Goal: Information Seeking & Learning: Learn about a topic

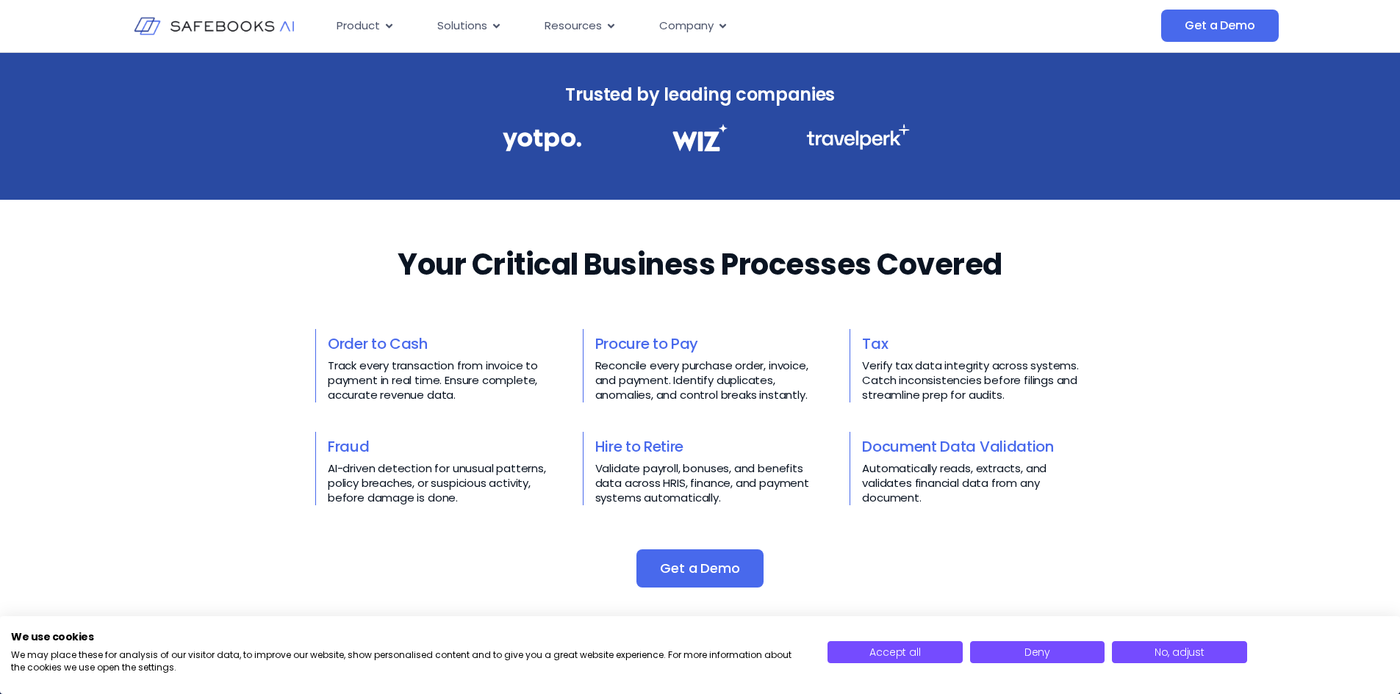
scroll to position [514, 0]
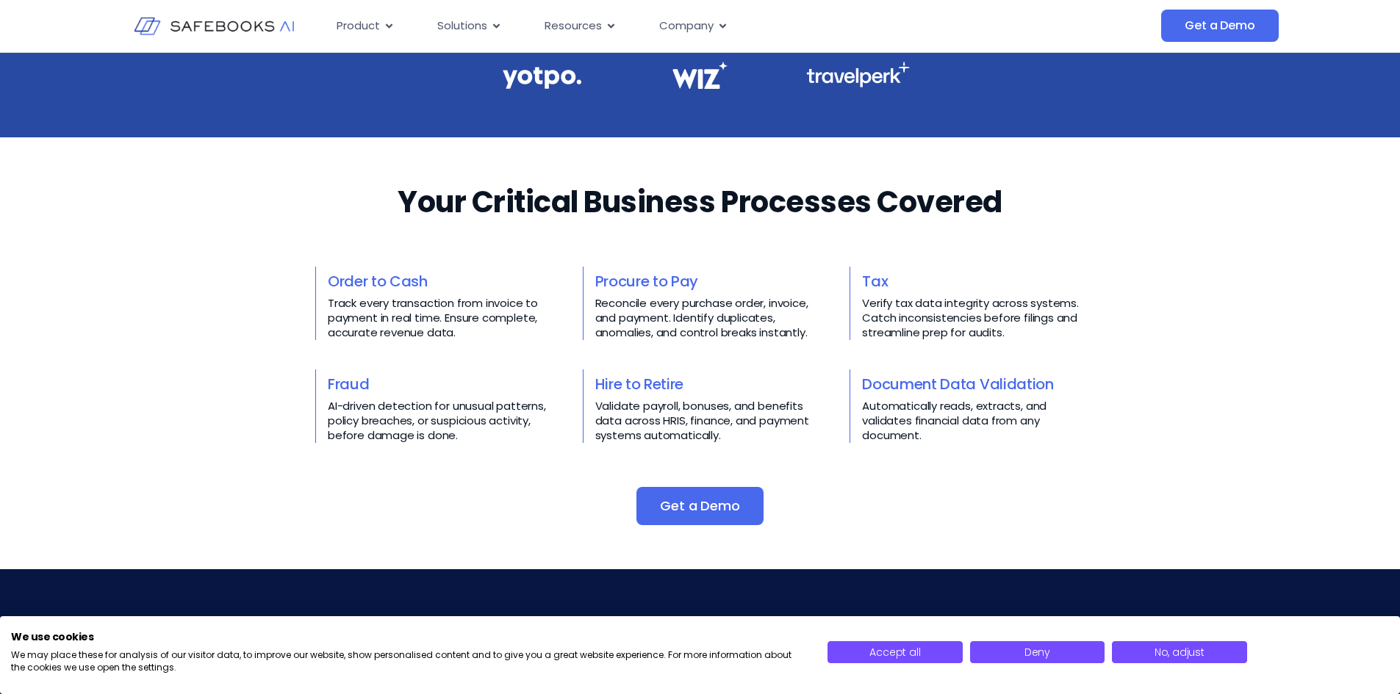
click at [486, 323] on p "Track every transaction from invoice to payment in real time. Ensure complete, …" at bounding box center [439, 318] width 223 height 44
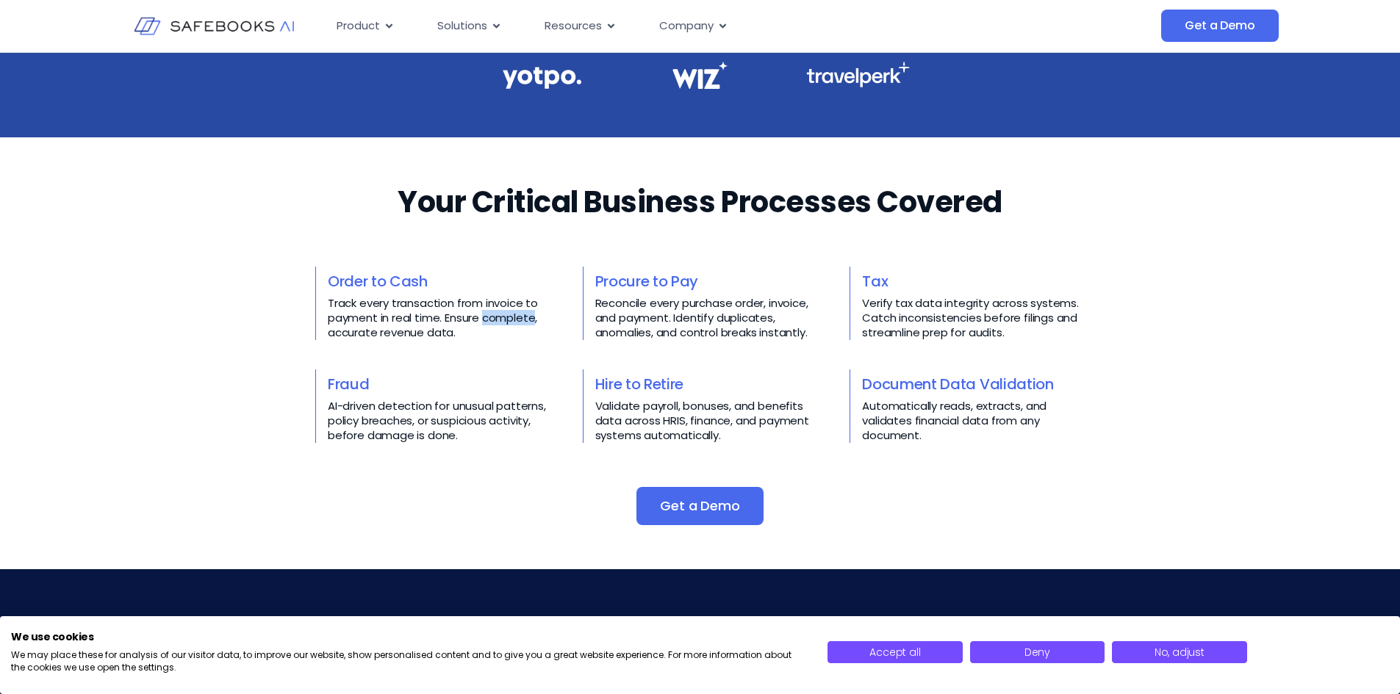
click at [486, 323] on p "Track every transaction from invoice to payment in real time. Ensure complete, …" at bounding box center [439, 318] width 223 height 44
click at [487, 318] on p "Track every transaction from invoice to payment in real time. Ensure complete, …" at bounding box center [439, 318] width 223 height 44
click at [665, 331] on p "Reconcile every purchase order, invoice, and payment. Identify duplicates, anom…" at bounding box center [706, 318] width 223 height 44
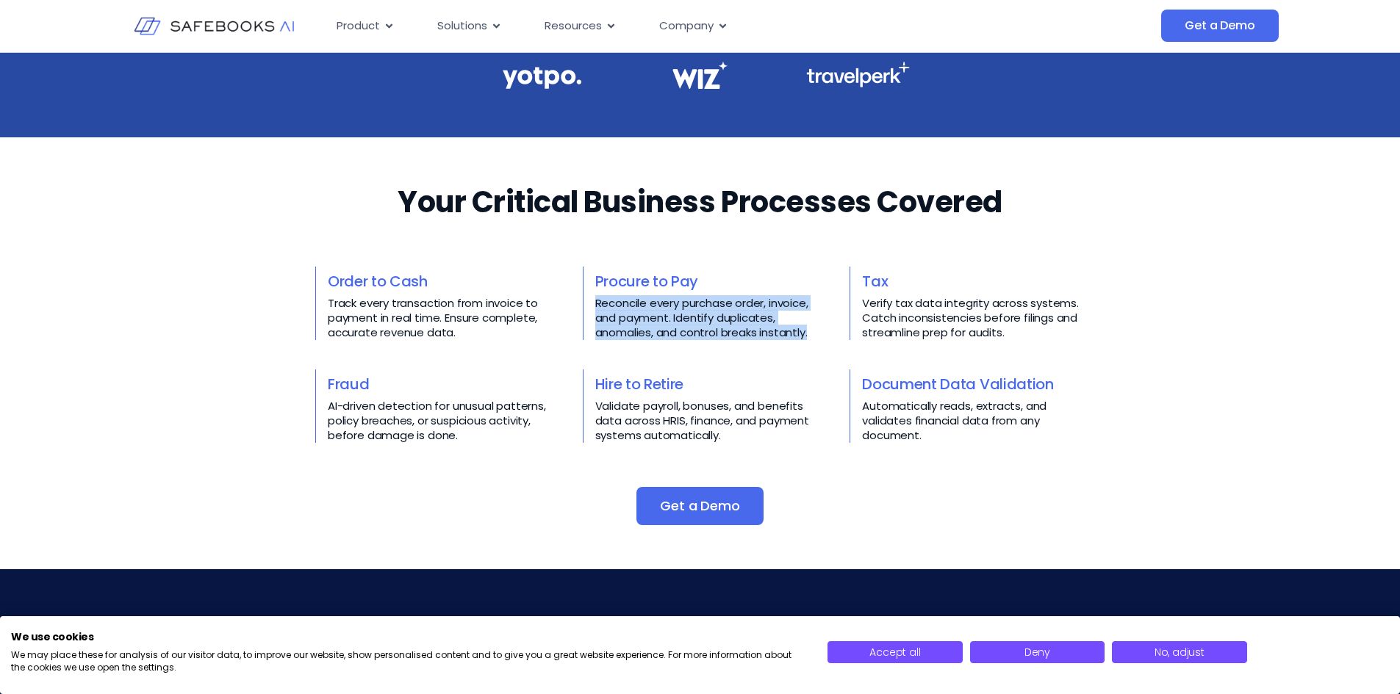
click at [665, 331] on p "Reconcile every purchase order, invoice, and payment. Identify duplicates, anom…" at bounding box center [706, 318] width 223 height 44
click at [946, 326] on p "Verify tax data integrity across systems. Catch inconsistencies before filings …" at bounding box center [973, 318] width 223 height 44
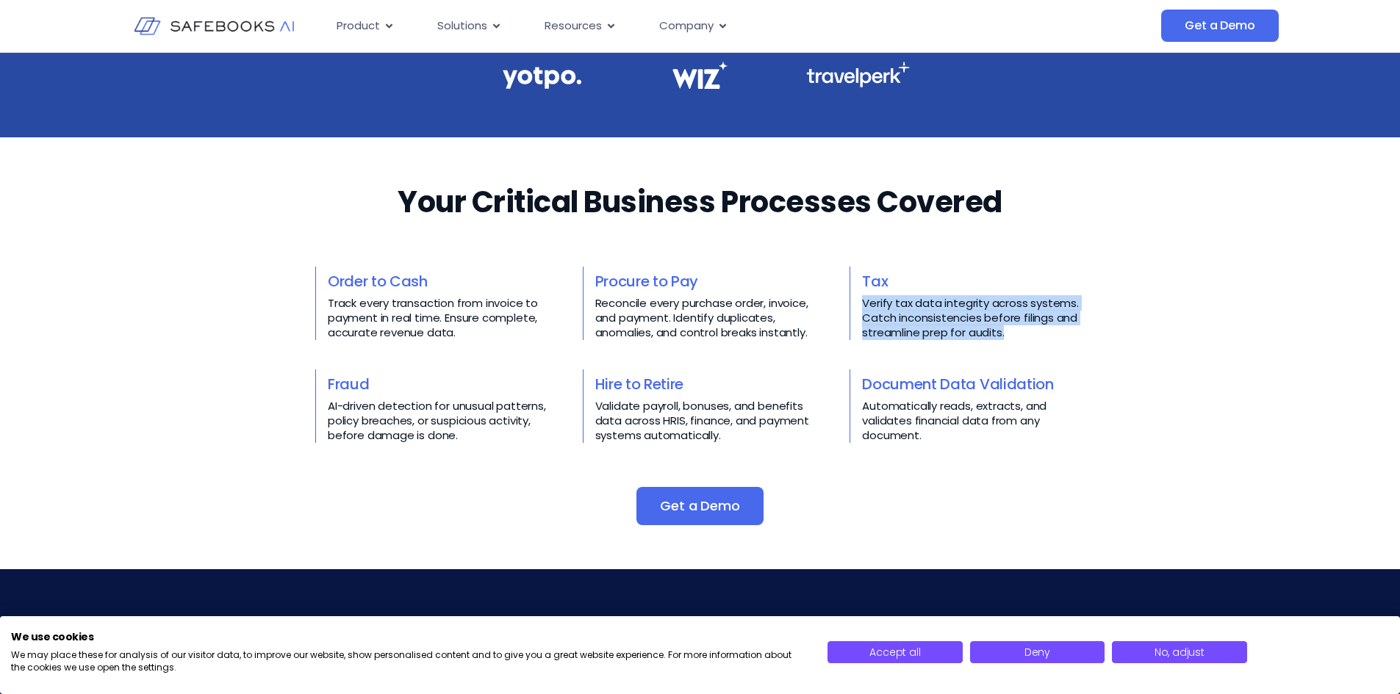
click at [946, 326] on p "Verify tax data integrity across systems. Catch inconsistencies before filings …" at bounding box center [973, 318] width 223 height 44
click at [944, 326] on p "Verify tax data integrity across systems. Catch inconsistencies before filings …" at bounding box center [973, 318] width 223 height 44
drag, startPoint x: 1163, startPoint y: 242, endPoint x: 1171, endPoint y: 252, distance: 12.1
click at [1162, 242] on div "Your Critical Business Processes Covered​​ Order to Cash Track every transactio…" at bounding box center [700, 354] width 1400 height 344
click at [1195, 373] on div "Your Critical Business Processes Covered​​ Order to Cash Track every transactio…" at bounding box center [700, 354] width 1400 height 344
